Goal: Task Accomplishment & Management: Manage account settings

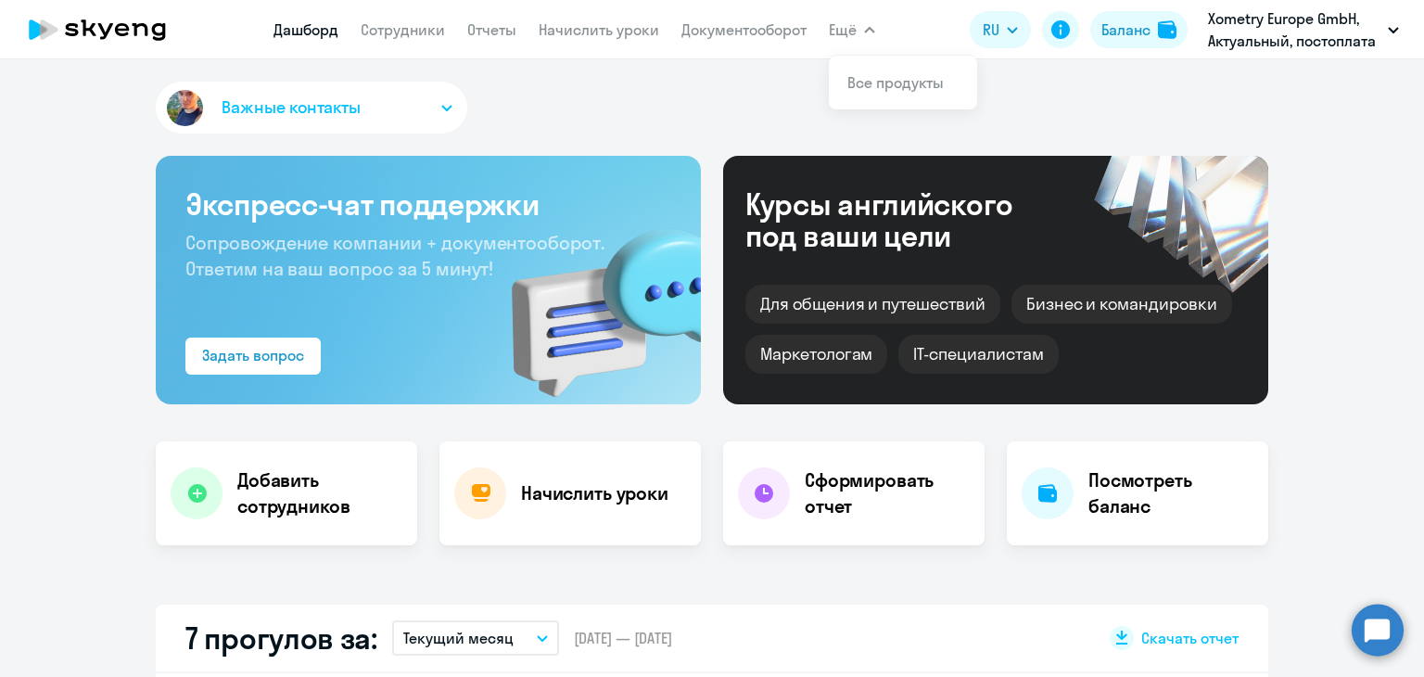
select select "30"
click at [723, 40] on app-menu-item-link "Документооборот" at bounding box center [743, 30] width 125 height 23
click at [638, 32] on link "Начислить уроки" at bounding box center [599, 29] width 121 height 19
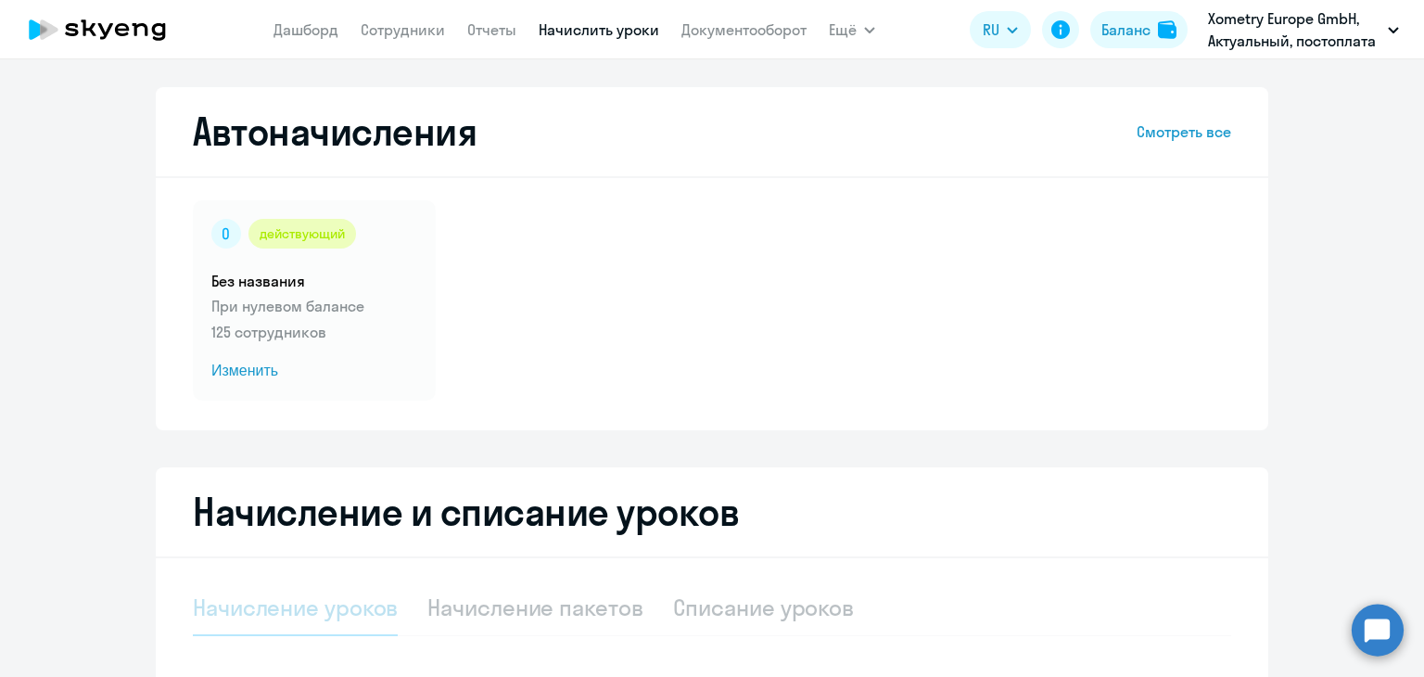
scroll to position [330, 0]
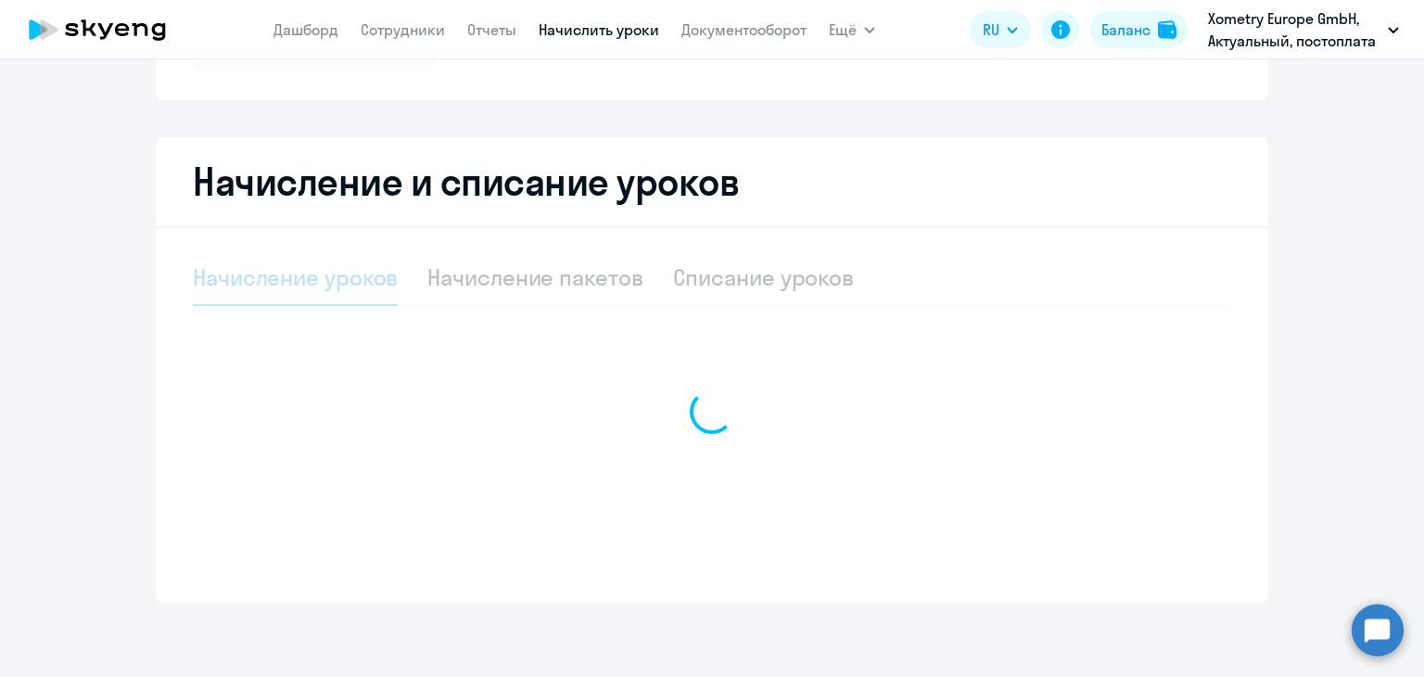
select select "10"
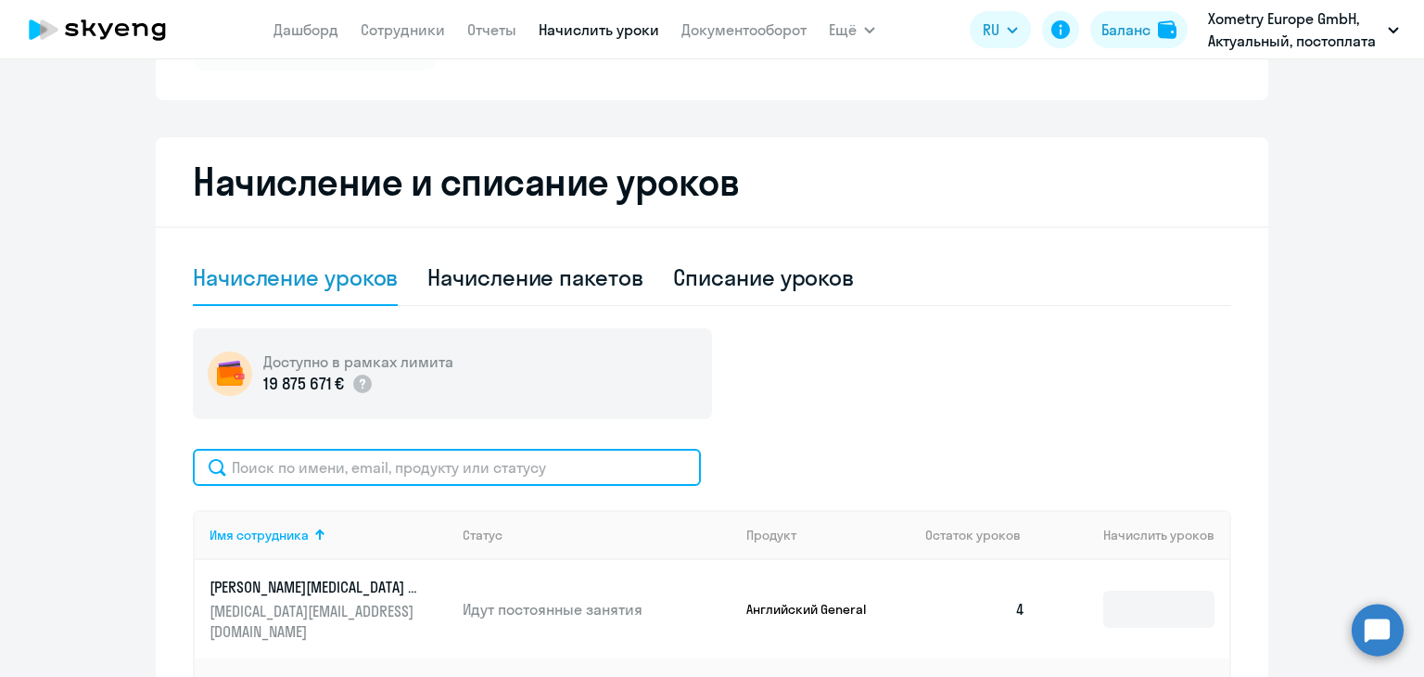
click at [423, 461] on input "text" at bounding box center [447, 467] width 508 height 37
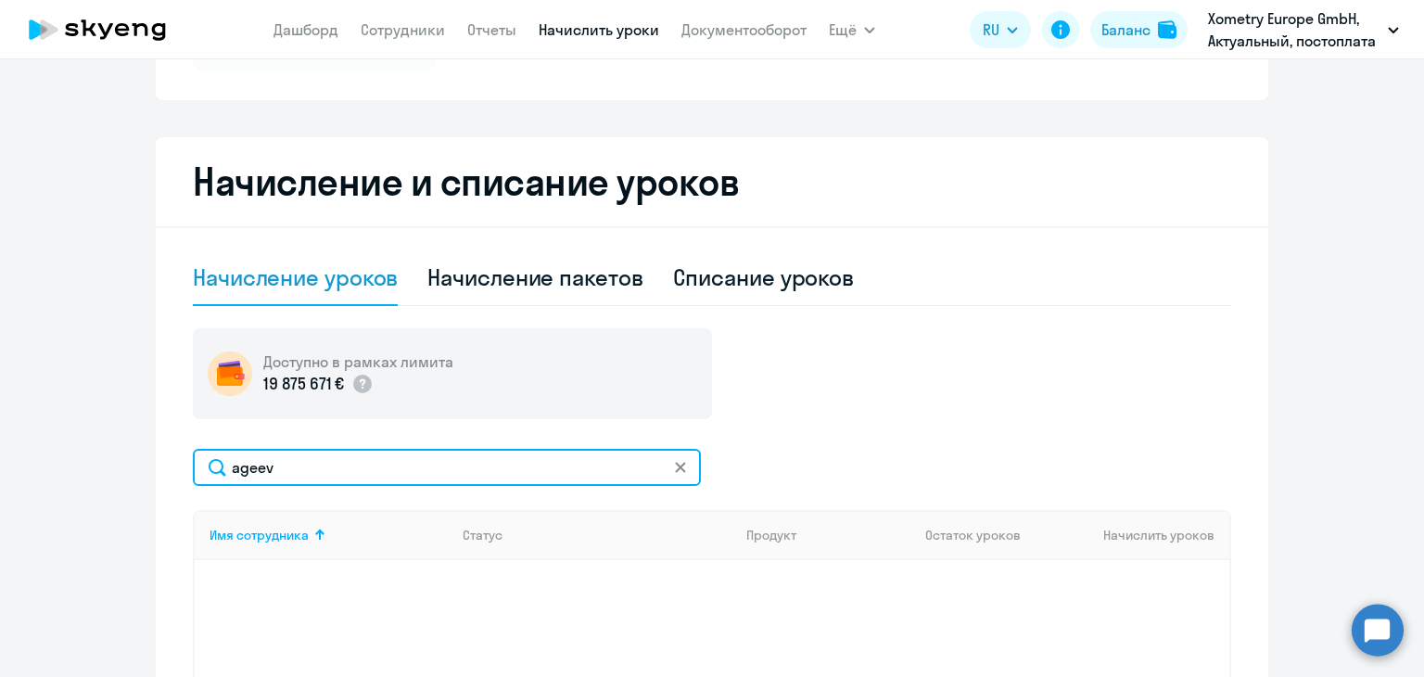
scroll to position [364, 0]
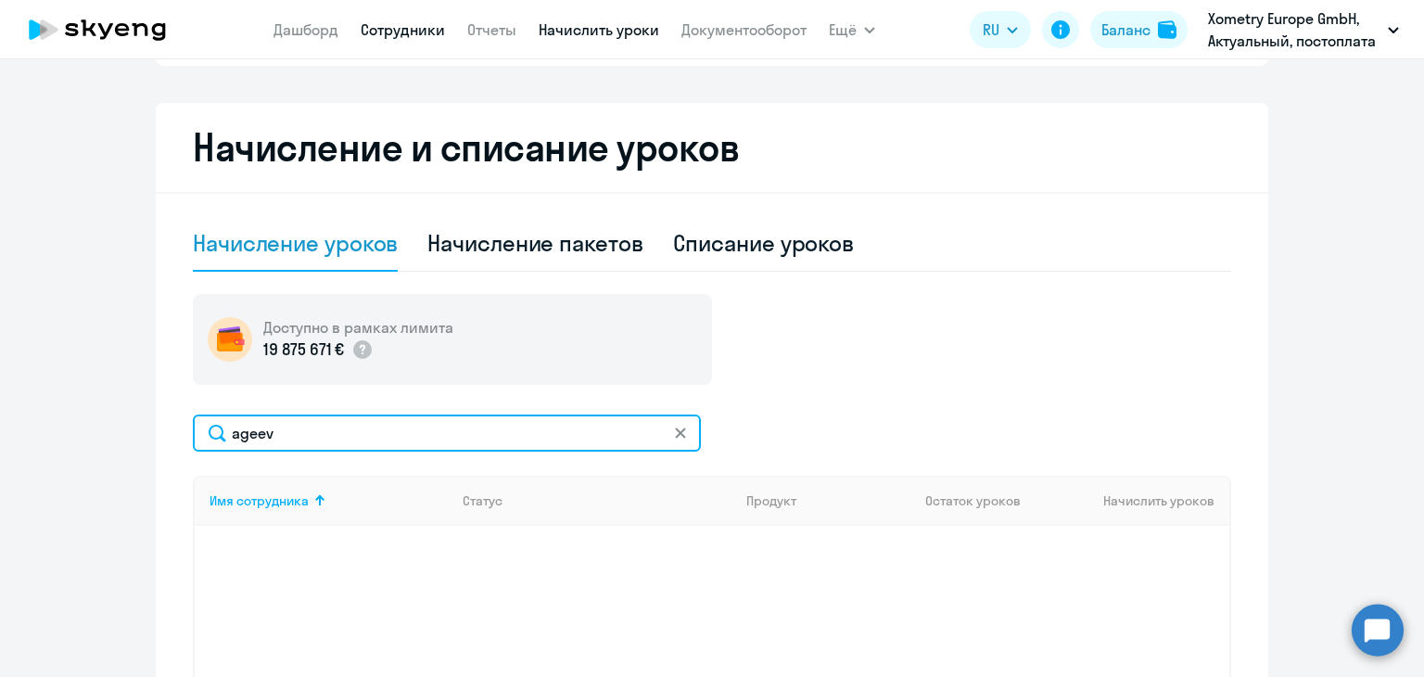
type input "ageev"
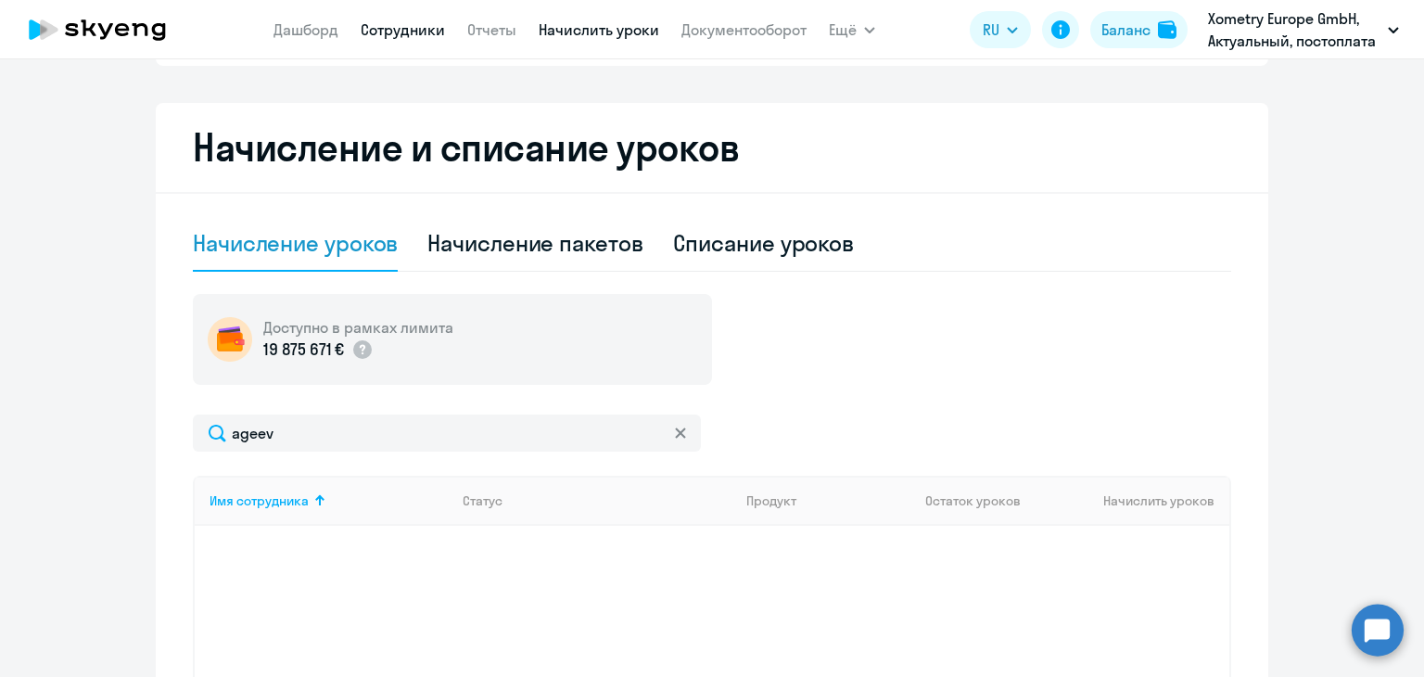
click at [438, 33] on link "Сотрудники" at bounding box center [403, 29] width 84 height 19
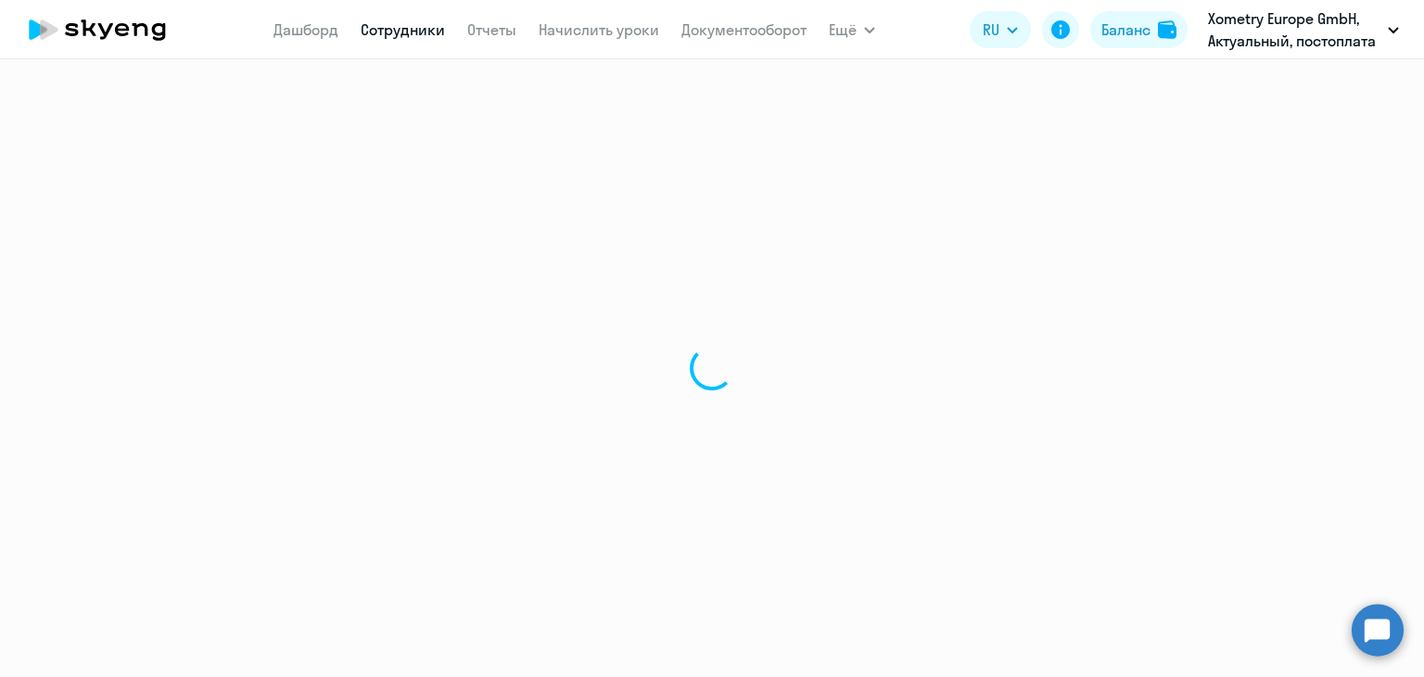
select select "30"
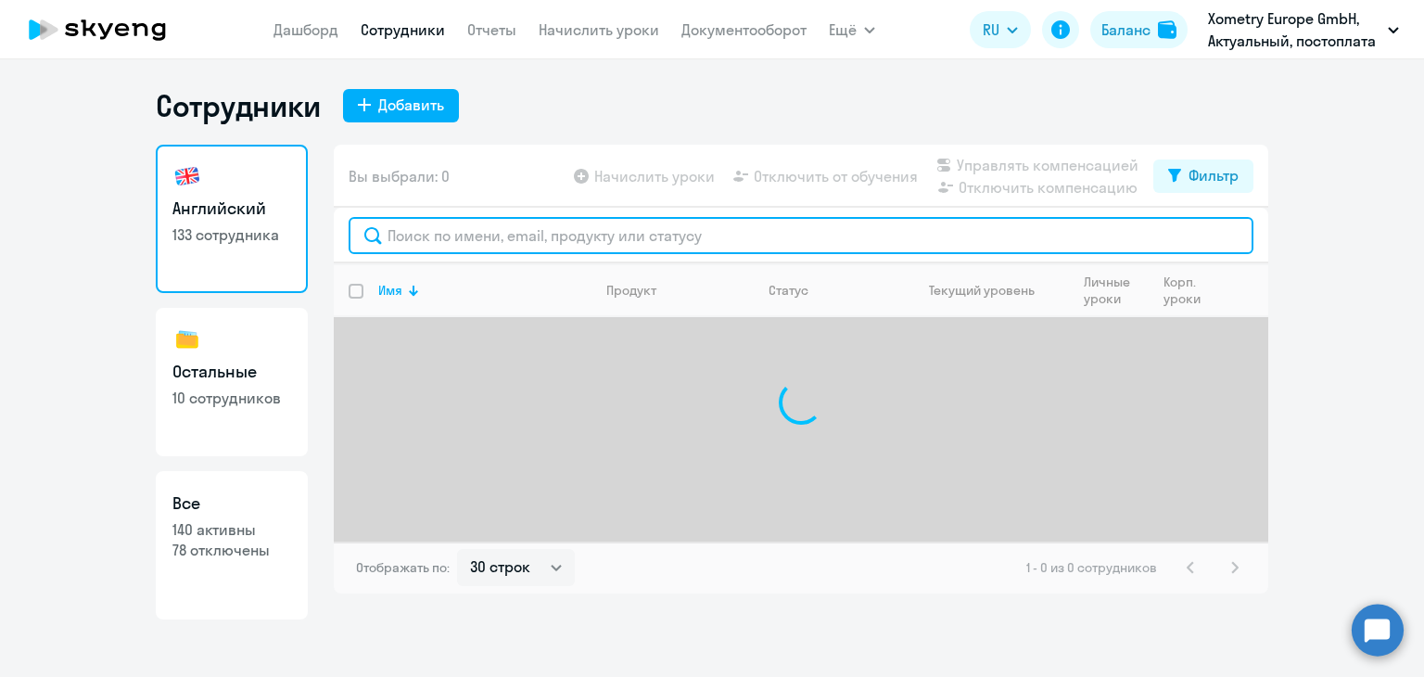
click at [484, 233] on input "text" at bounding box center [801, 235] width 905 height 37
type input "a"
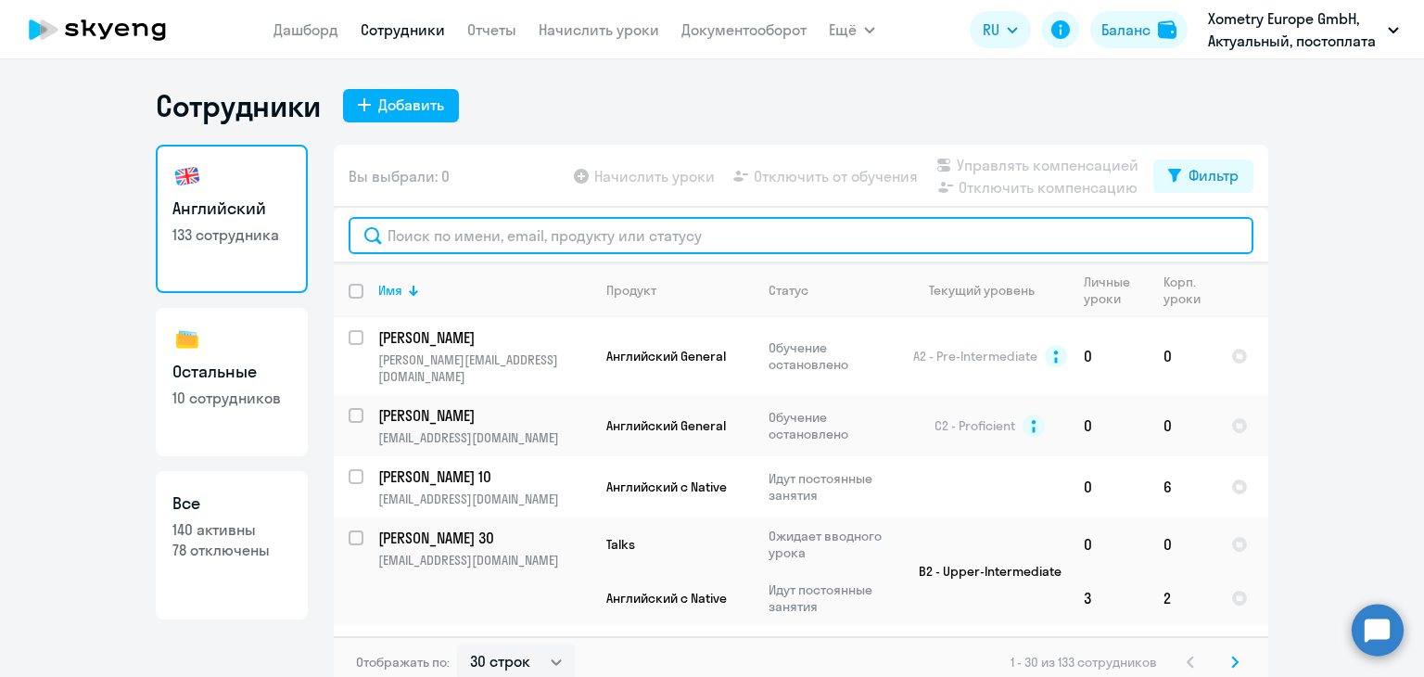
paste input "[PERSON_NAME][EMAIL_ADDRESS][DOMAIN_NAME]"
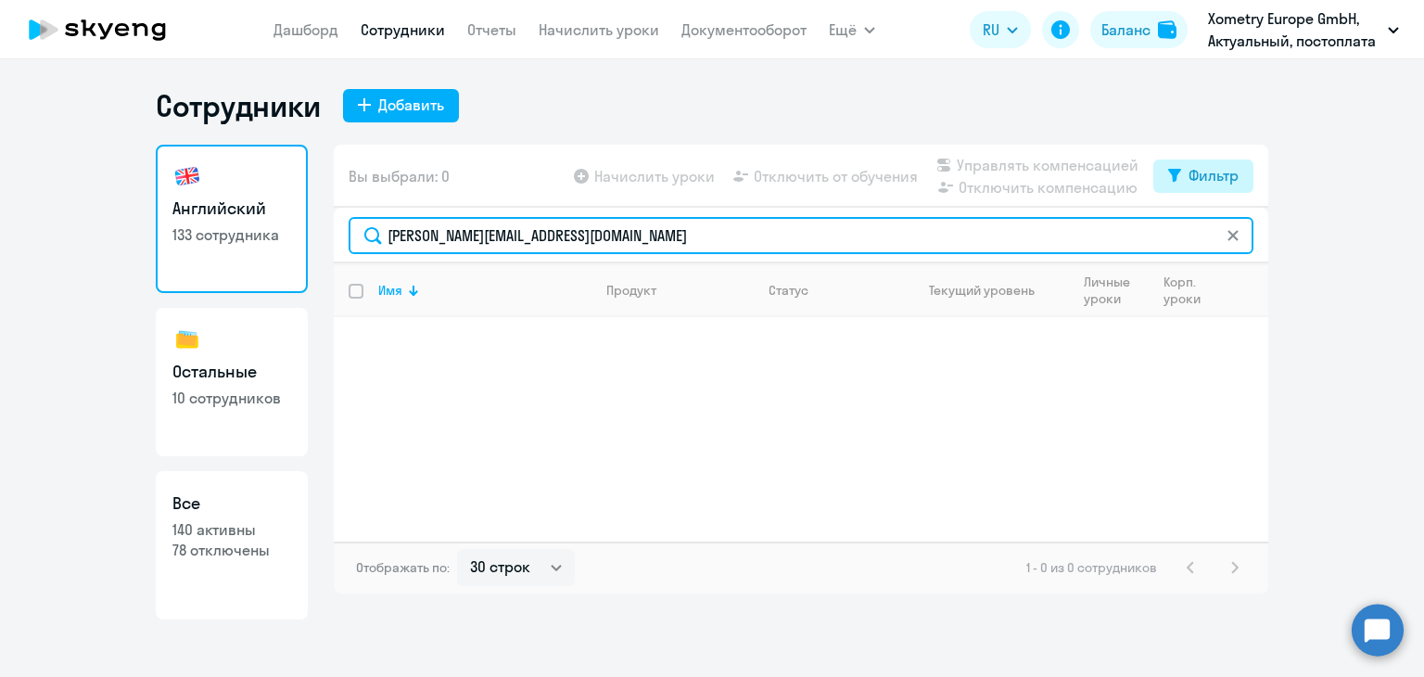
type input "[PERSON_NAME][EMAIL_ADDRESS][DOMAIN_NAME]"
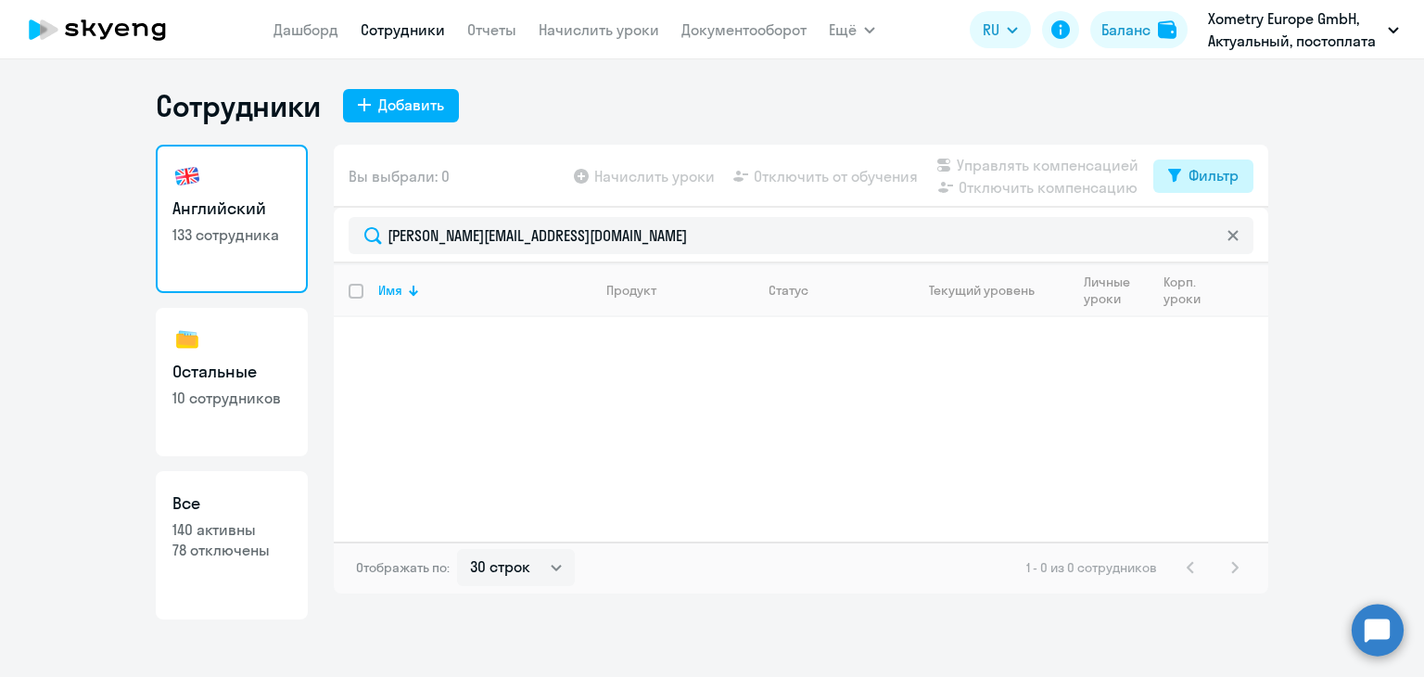
click at [1175, 189] on button "Фильтр" at bounding box center [1203, 175] width 100 height 33
click at [1180, 186] on button "Фильтр" at bounding box center [1203, 175] width 100 height 33
click at [1179, 200] on div "Вы выбрали: 0 Начислить уроки Отключить от обучения Управлять компенсацией Откл…" at bounding box center [801, 176] width 934 height 63
click at [1202, 171] on div "Фильтр" at bounding box center [1213, 175] width 50 height 22
click at [1231, 247] on ds-switcher at bounding box center [1223, 240] width 32 height 33
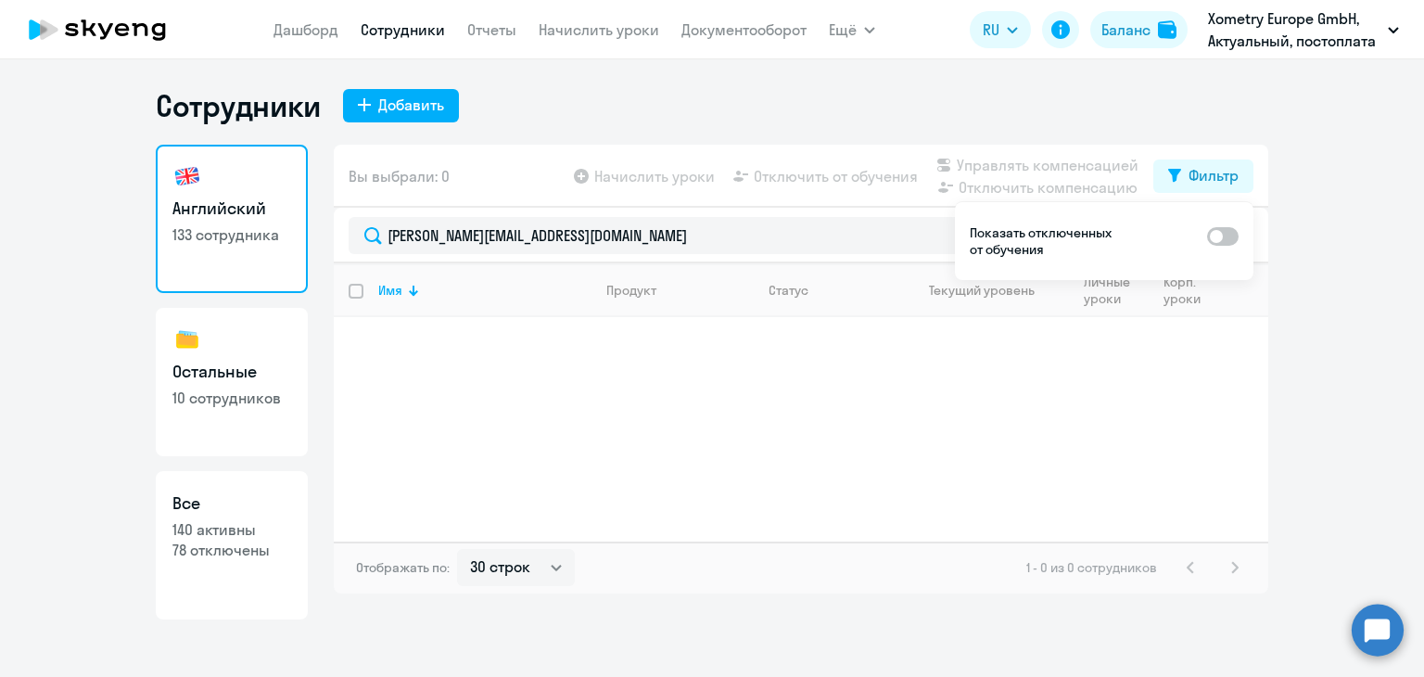
click at [1230, 242] on span at bounding box center [1223, 236] width 32 height 19
click at [1207, 236] on input "checkbox" at bounding box center [1206, 235] width 1 height 1
checkbox input "true"
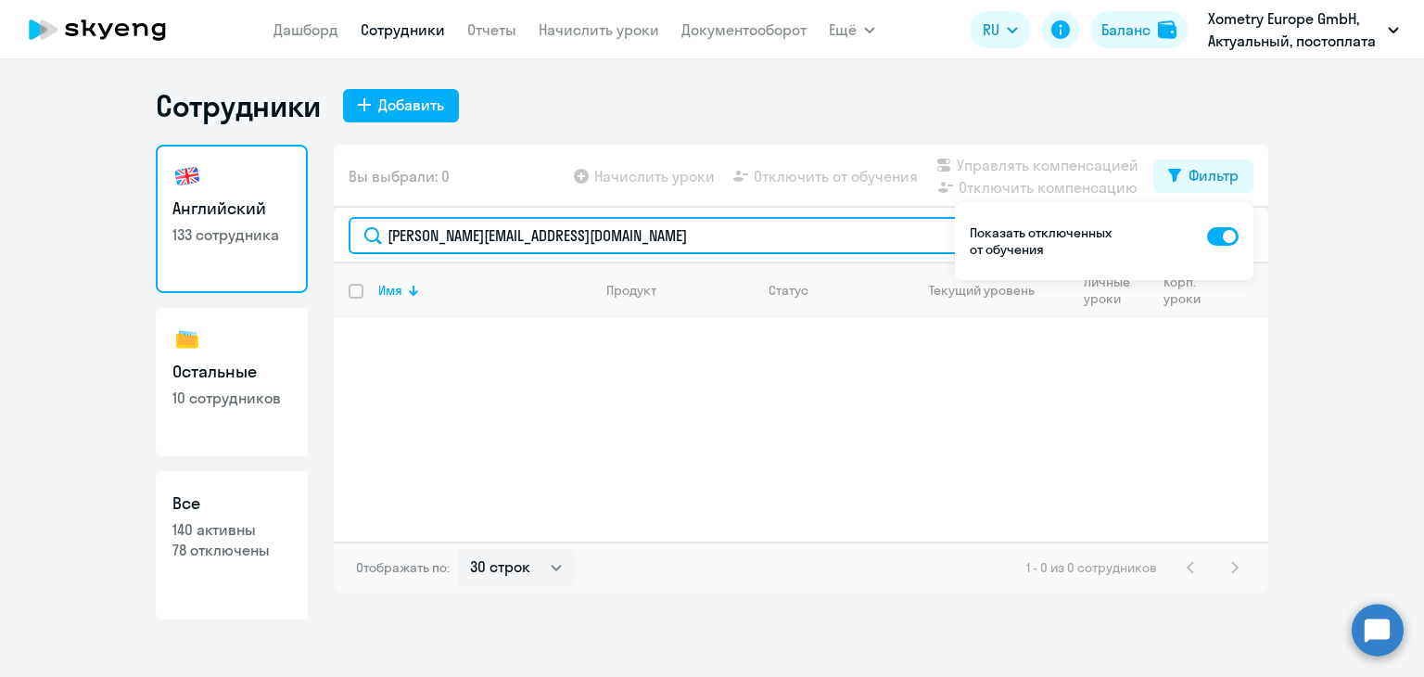
drag, startPoint x: 541, startPoint y: 210, endPoint x: 312, endPoint y: 194, distance: 229.6
click at [312, 194] on div "Английский 133 сотрудника Остальные 10 сотрудников Все 140 активны 78 отключены…" at bounding box center [712, 382] width 1112 height 475
type input "palag"
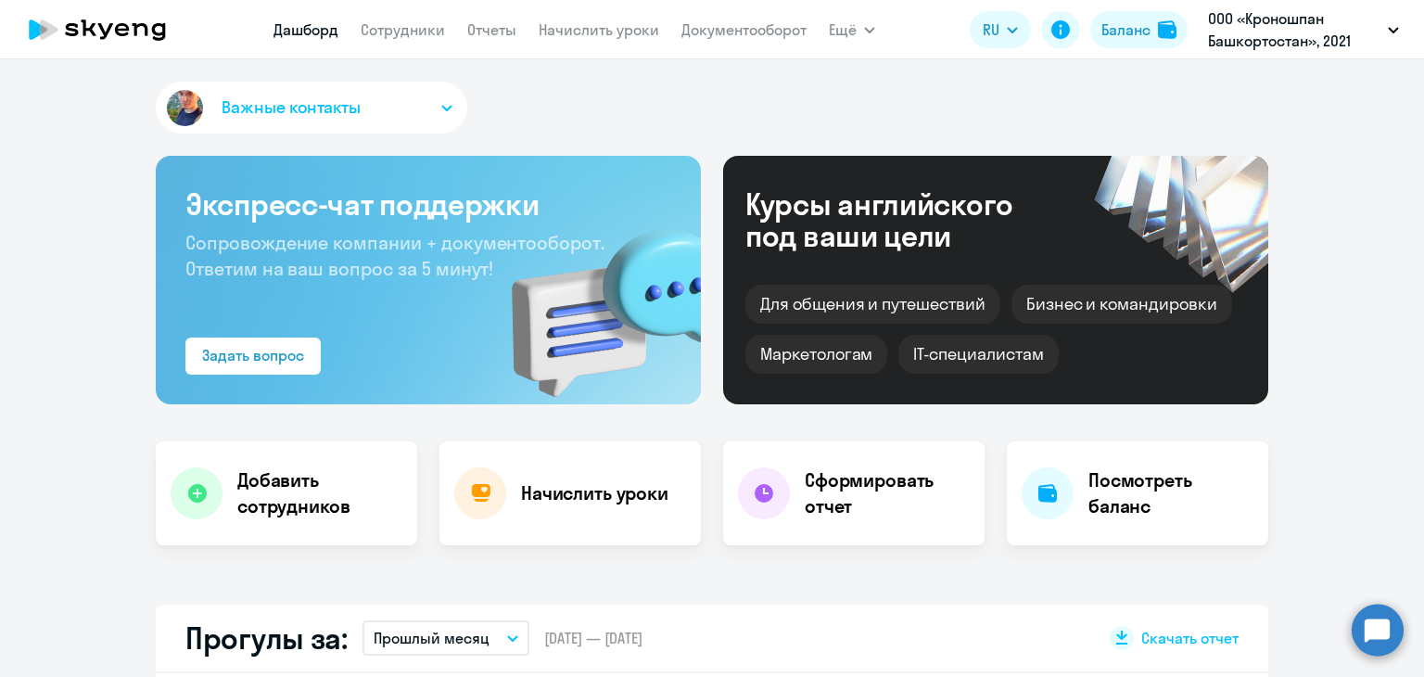
select select "30"
